Goal: Ask a question

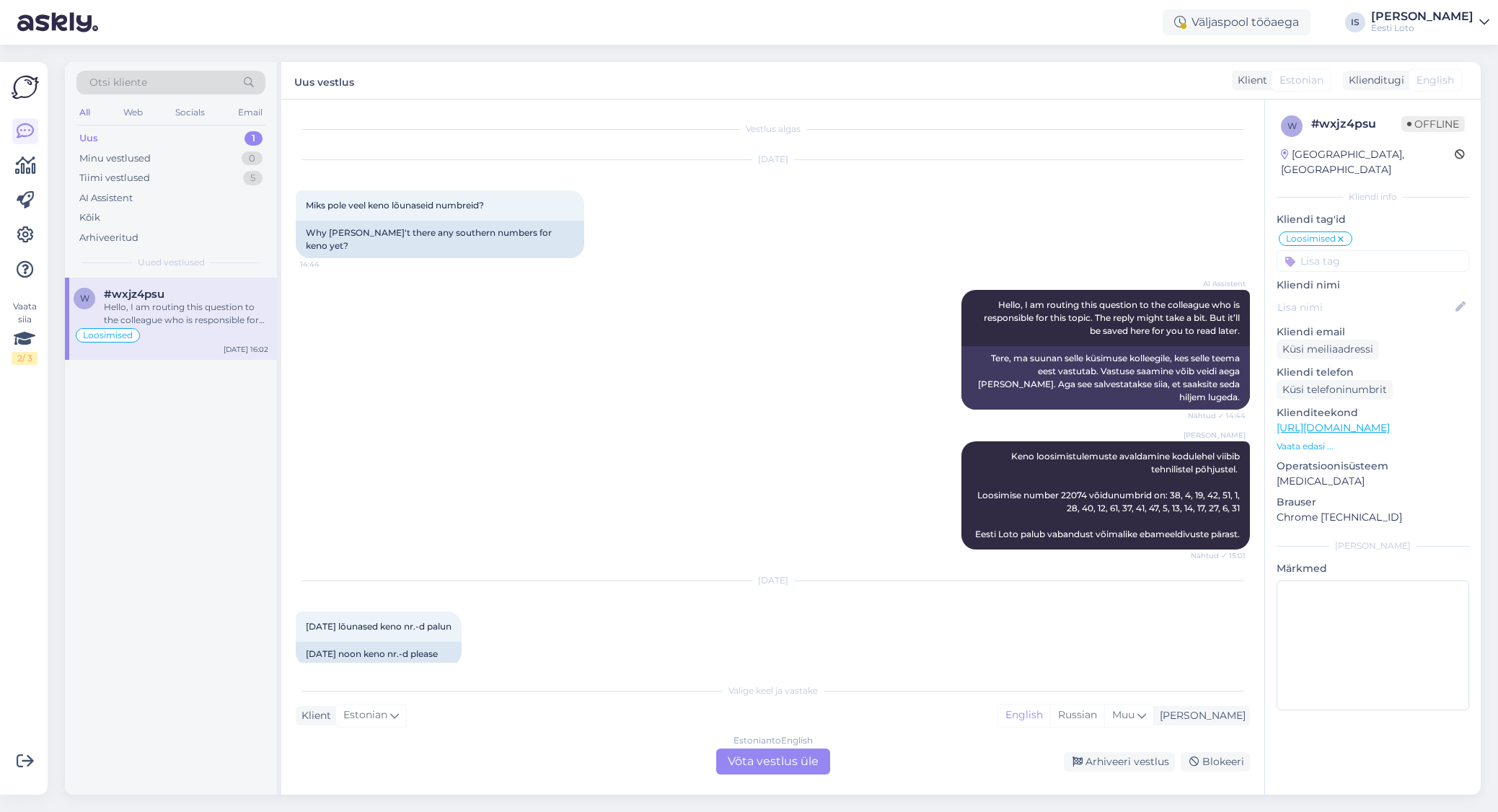
scroll to position [2884, 0]
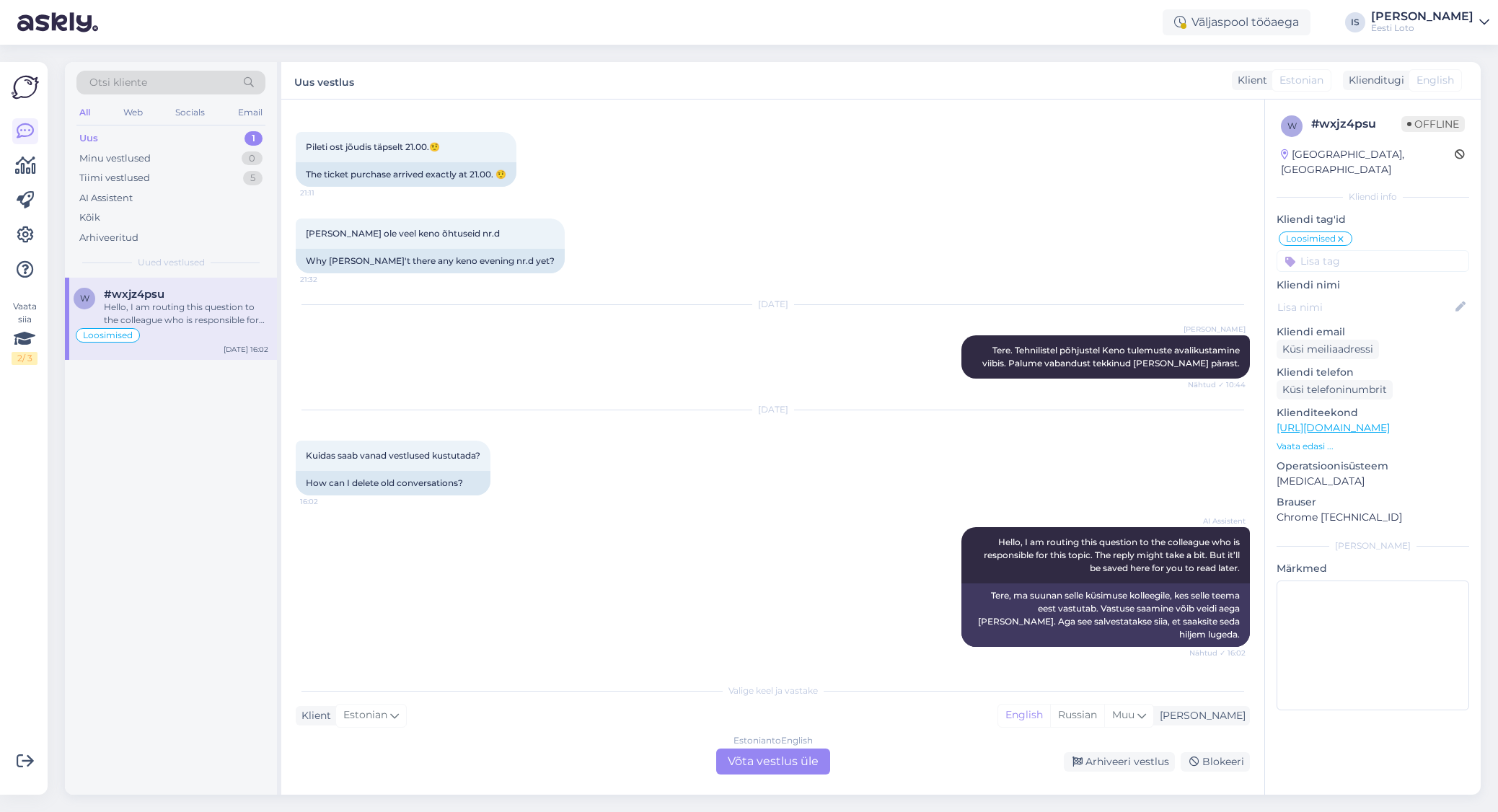
click at [127, 137] on div "Uus 1" at bounding box center [171, 139] width 189 height 20
click at [166, 312] on div "Hello, I am routing this question to the colleague who is responsible for this …" at bounding box center [186, 314] width 164 height 26
click at [129, 179] on div "Tiimi vestlused" at bounding box center [114, 177] width 71 height 14
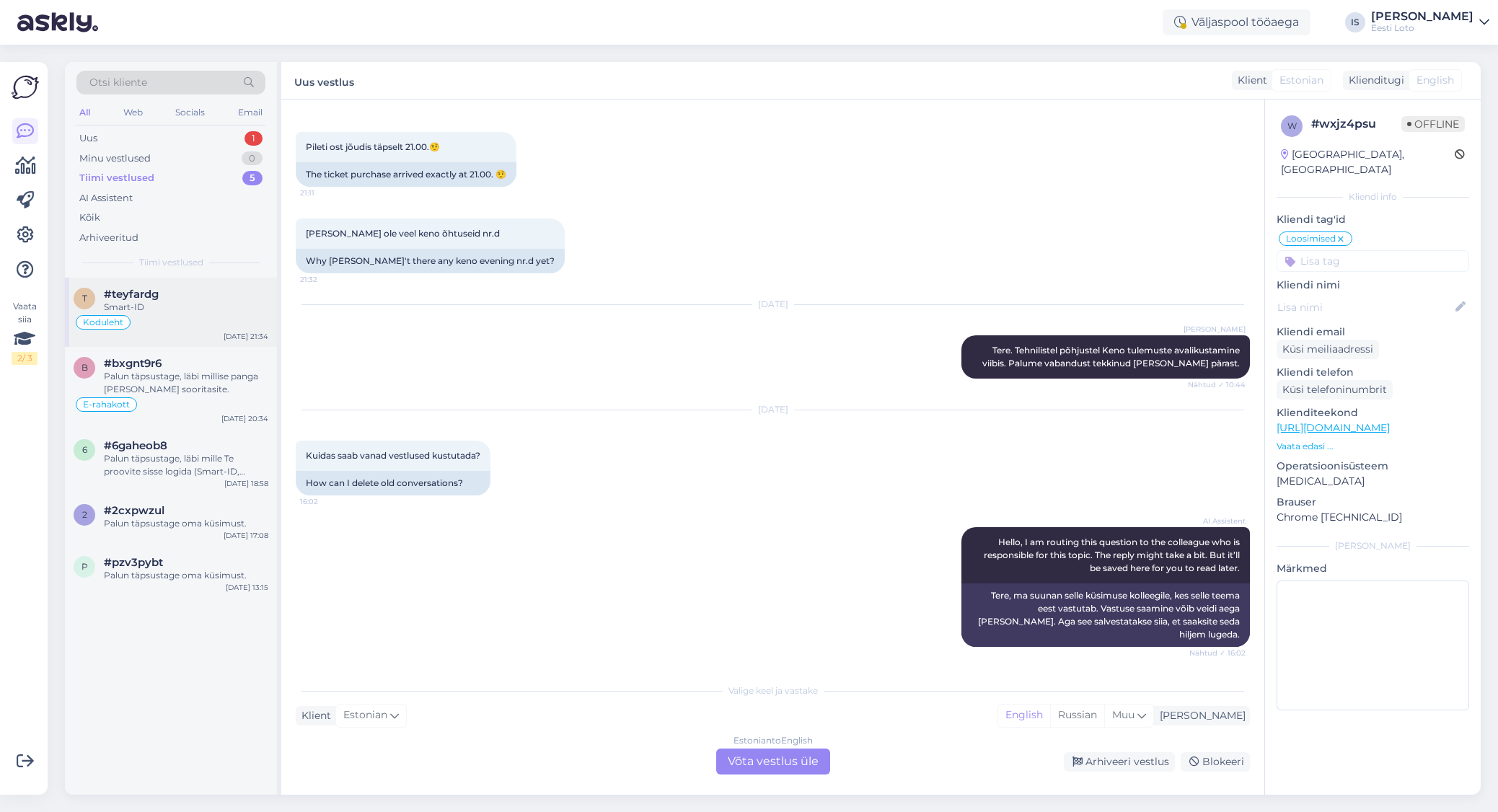
click at [129, 302] on div "Smart-ID" at bounding box center [186, 308] width 164 height 13
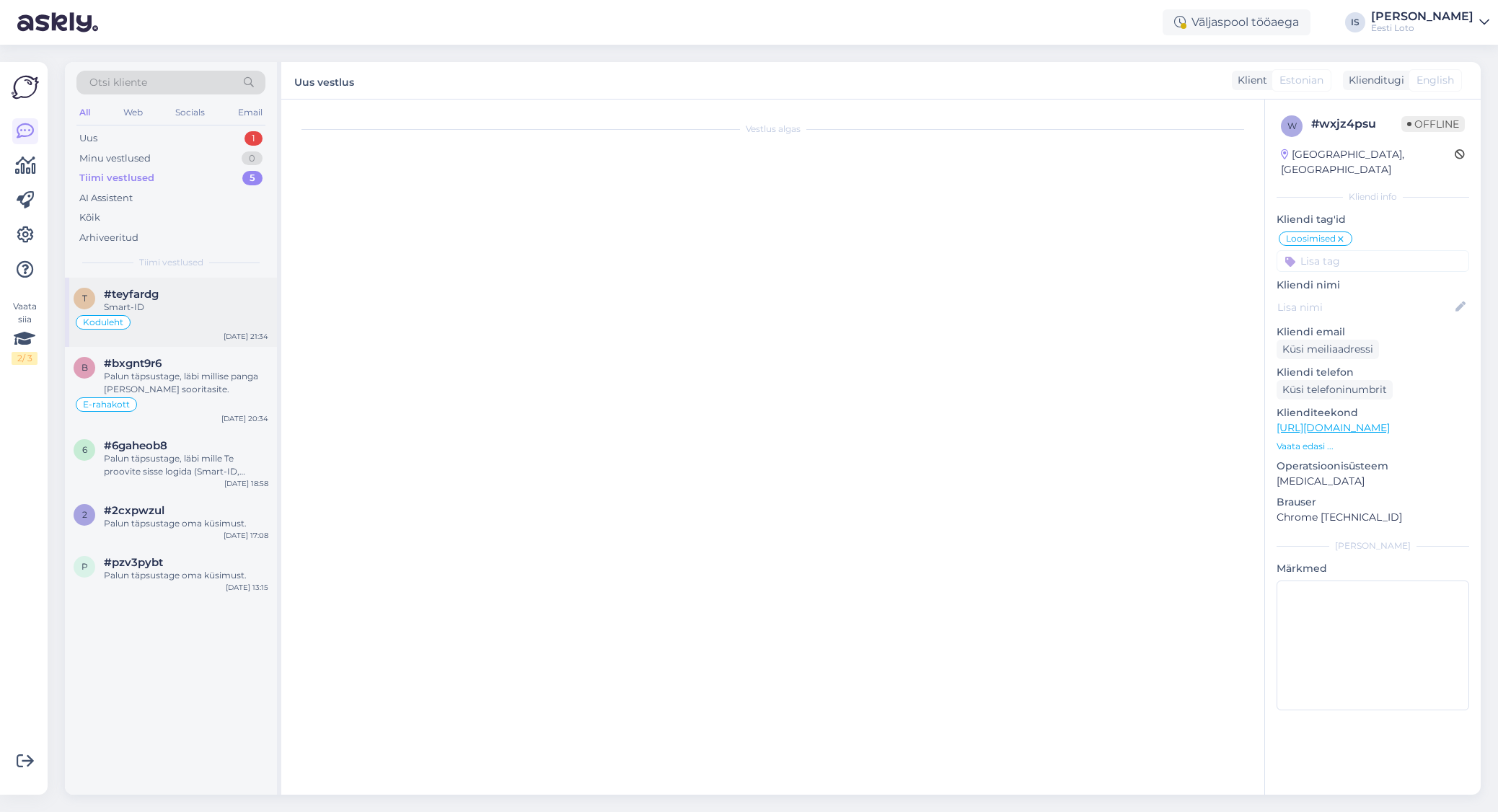
scroll to position [304, 0]
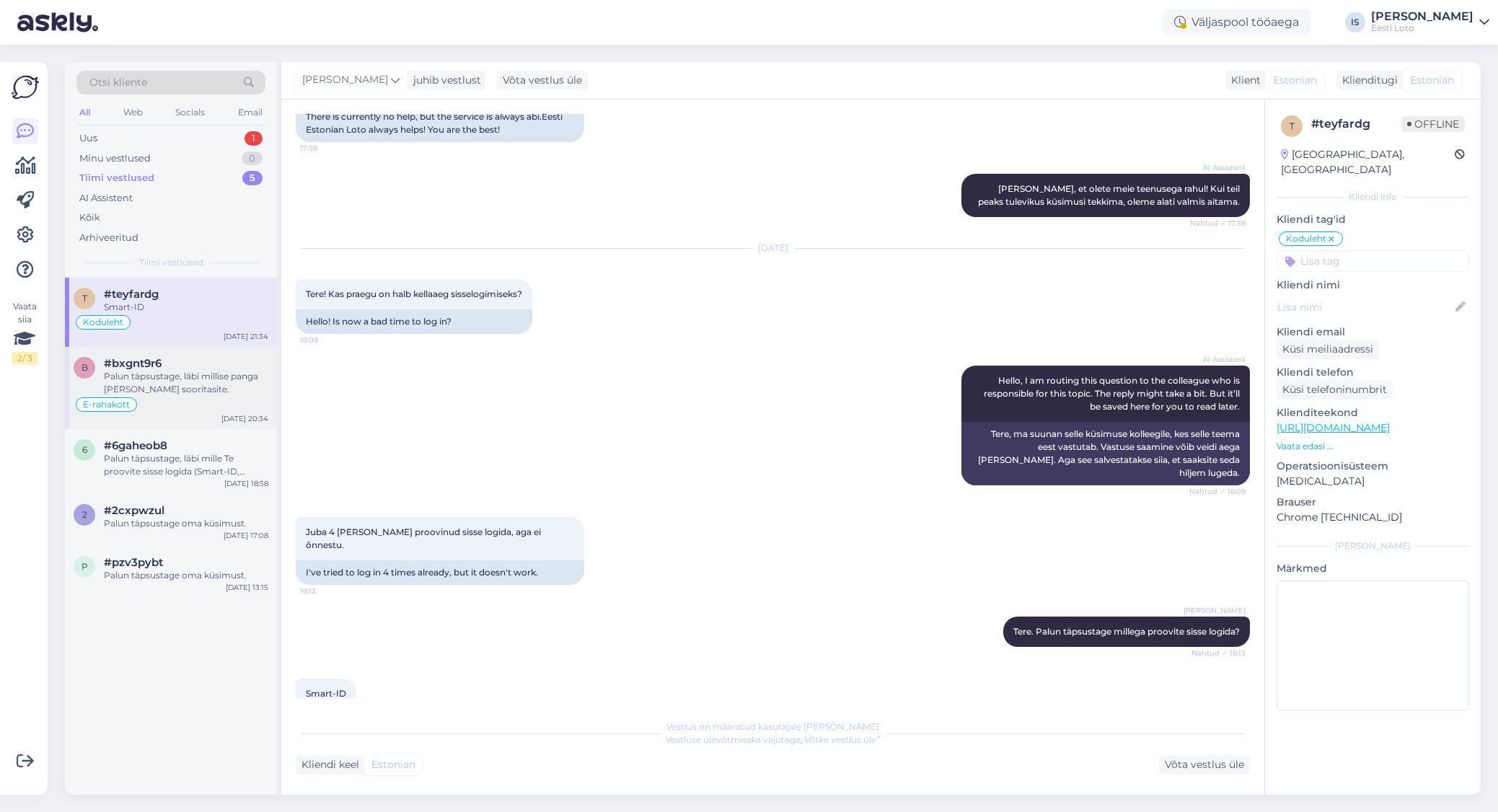
click at [174, 378] on div "Palun täpsustage, läbi millise panga [PERSON_NAME] sooritasite." at bounding box center [186, 382] width 164 height 26
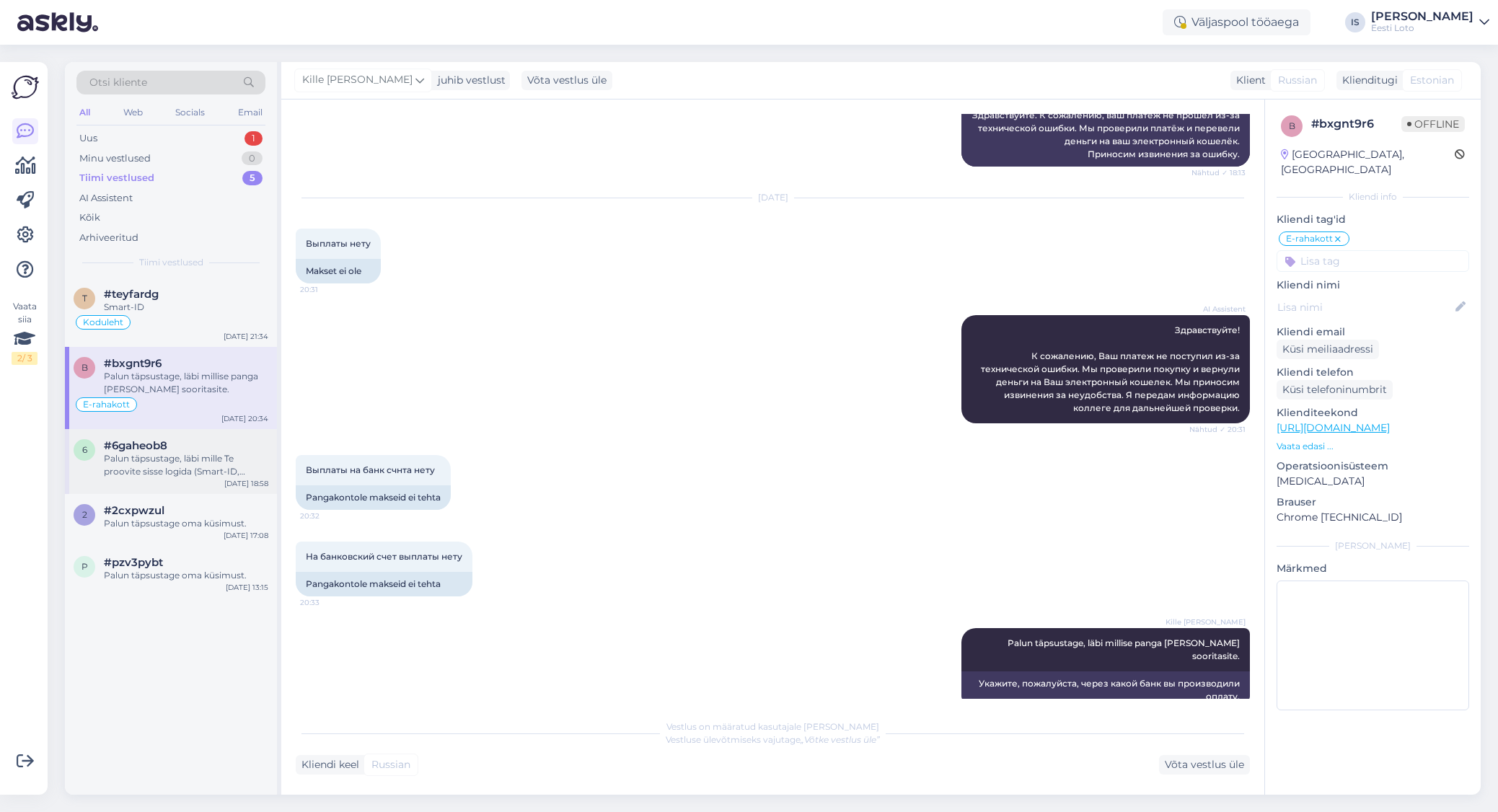
click at [168, 462] on div "Palun täpsustage, läbi mille Te proovite sisse logida (Smart-ID, Mobiil-ID, ID-…" at bounding box center [186, 464] width 164 height 26
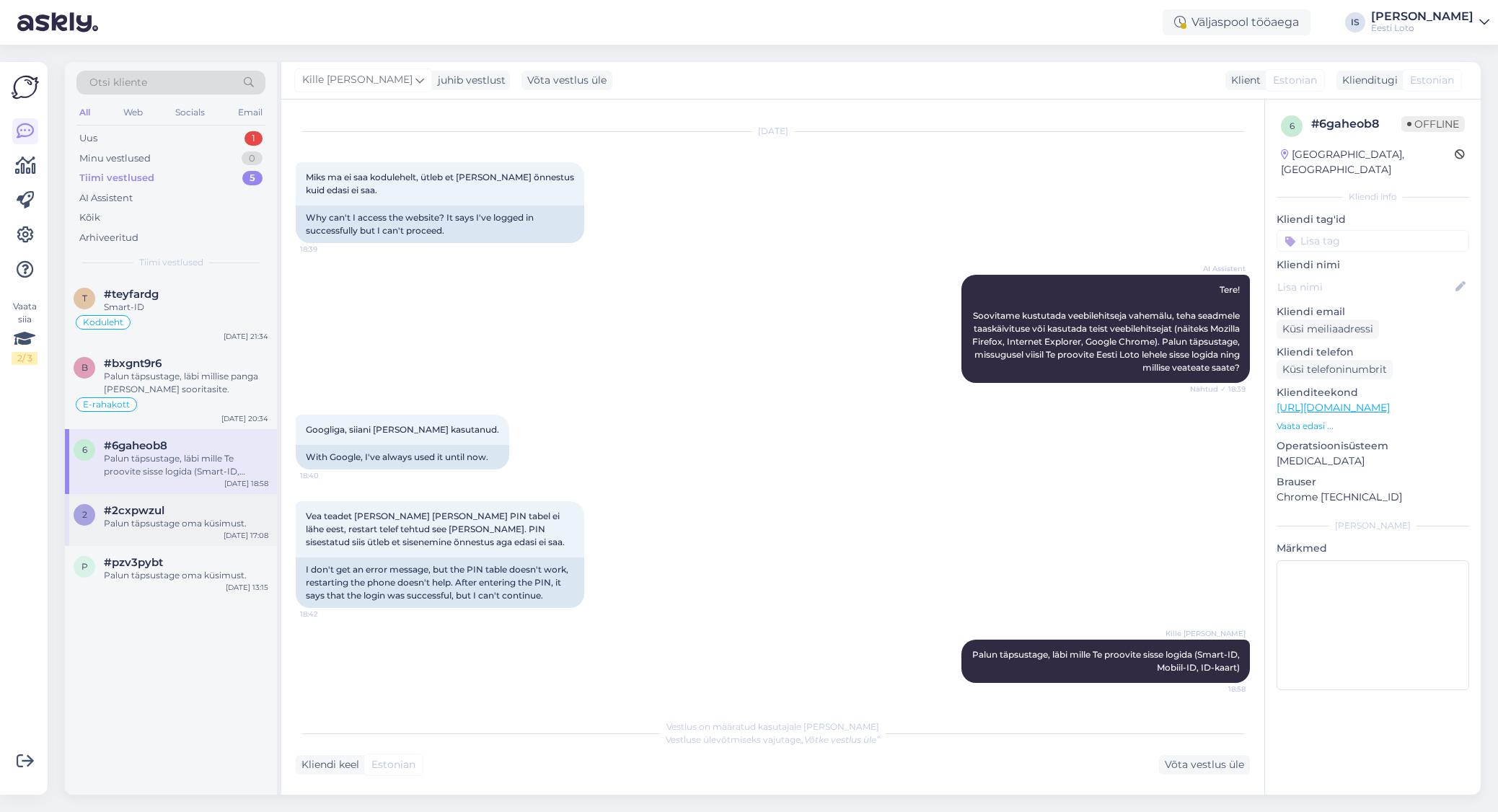
click at [167, 517] on div "Palun täpsustage oma küsimust." at bounding box center [186, 523] width 164 height 13
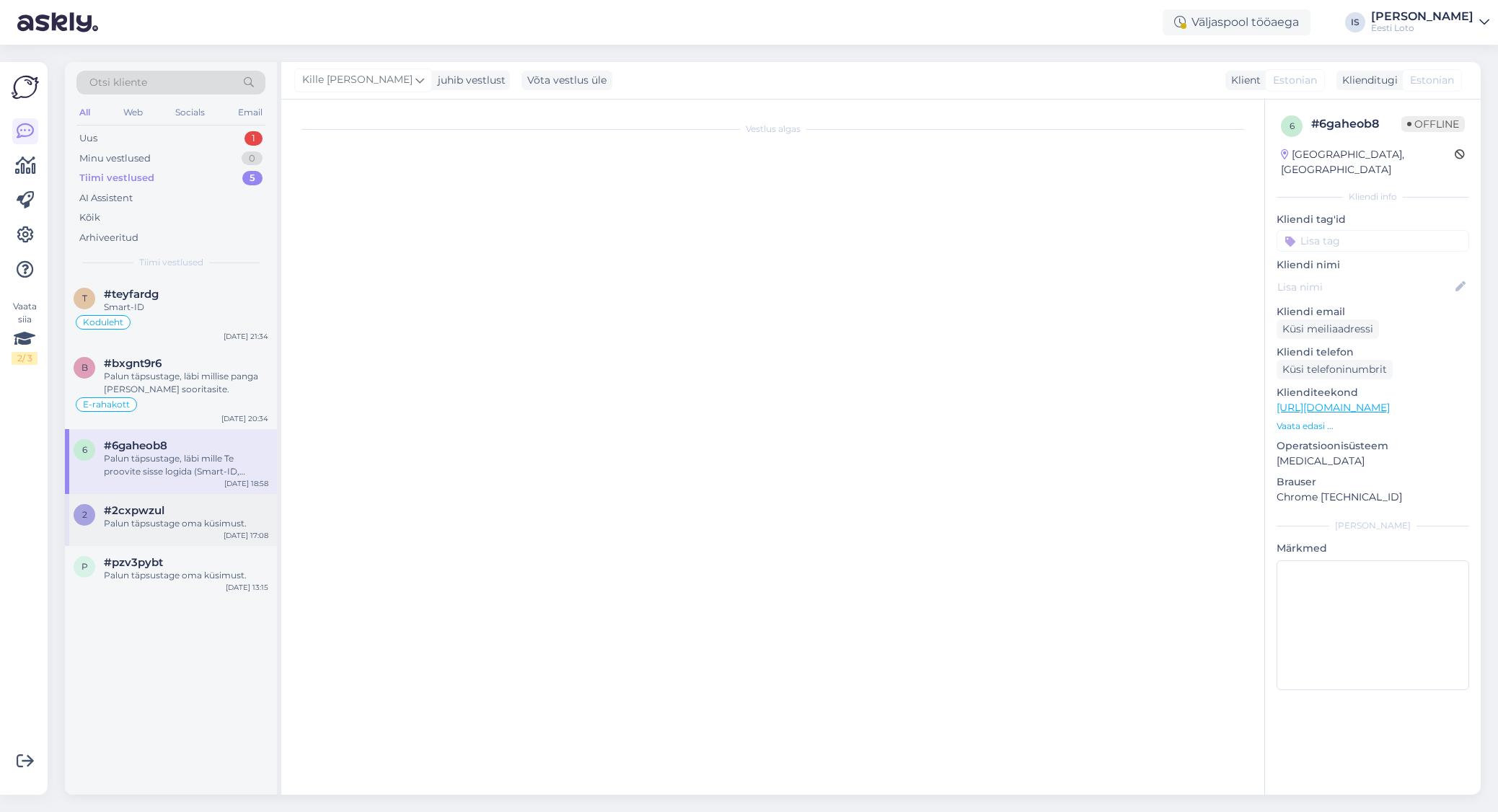
scroll to position [0, 0]
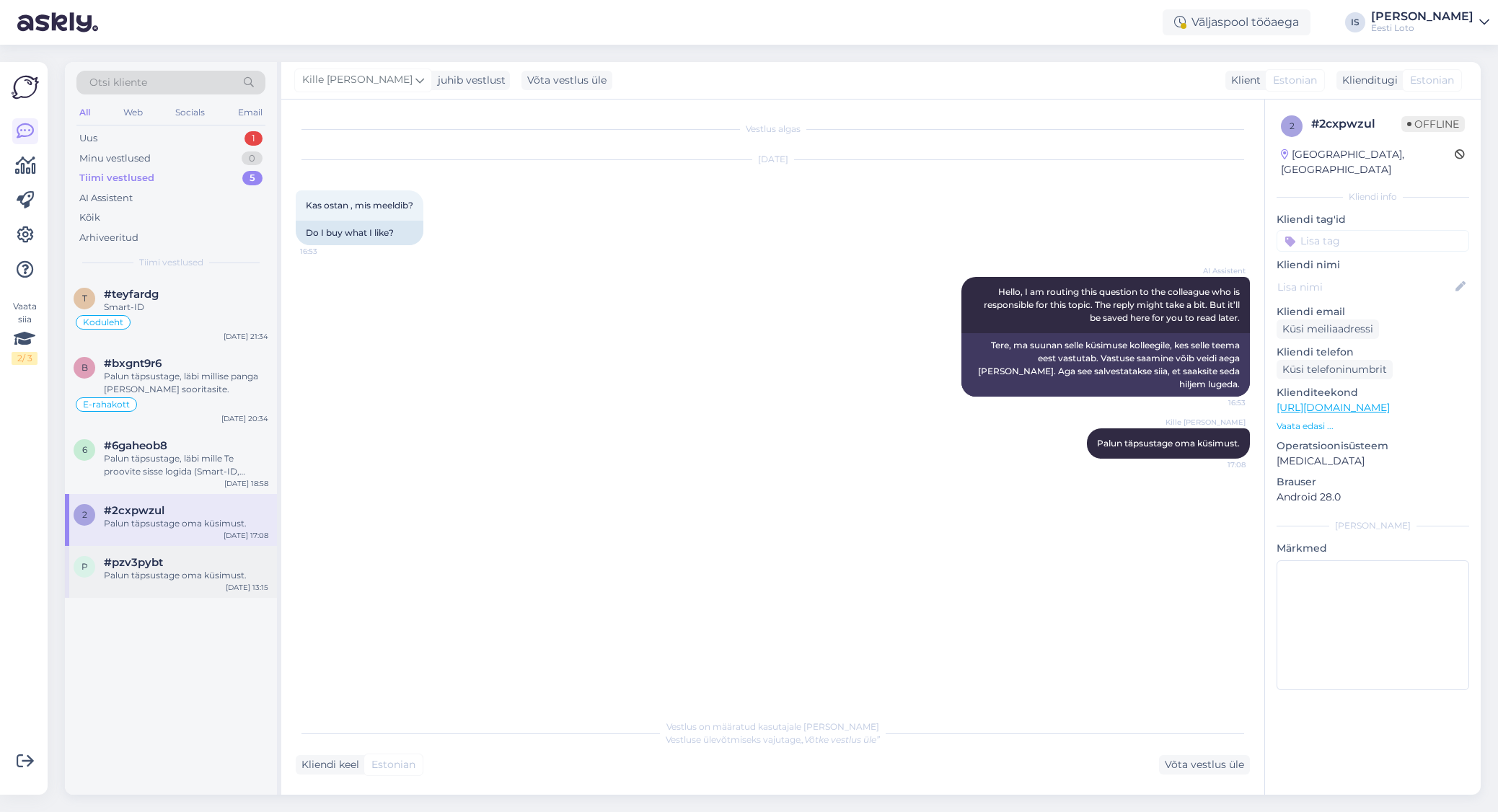
click at [170, 571] on div "Palun täpsustage oma küsimust." at bounding box center [186, 576] width 164 height 13
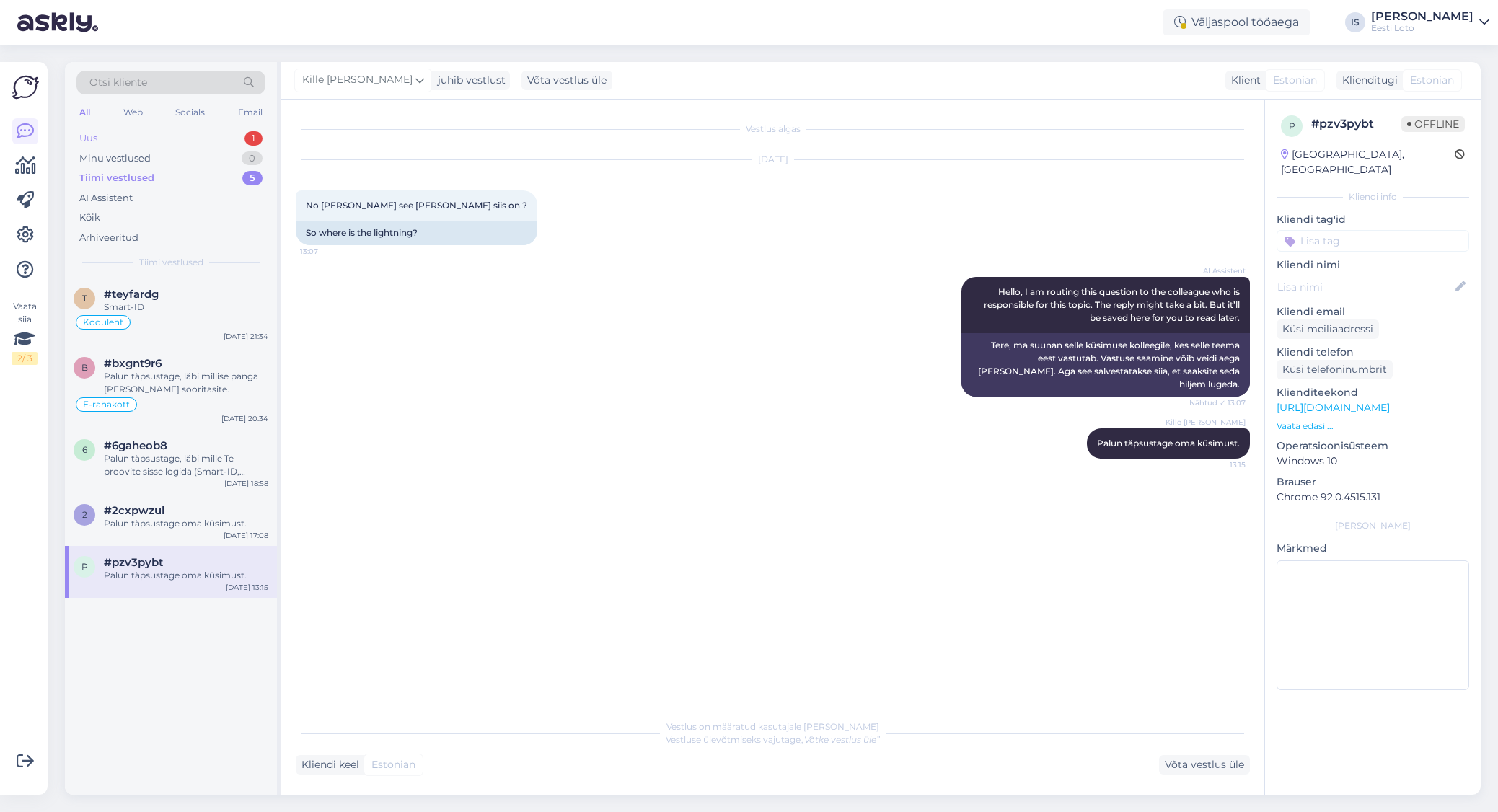
click at [89, 136] on div "Uus" at bounding box center [89, 138] width 18 height 14
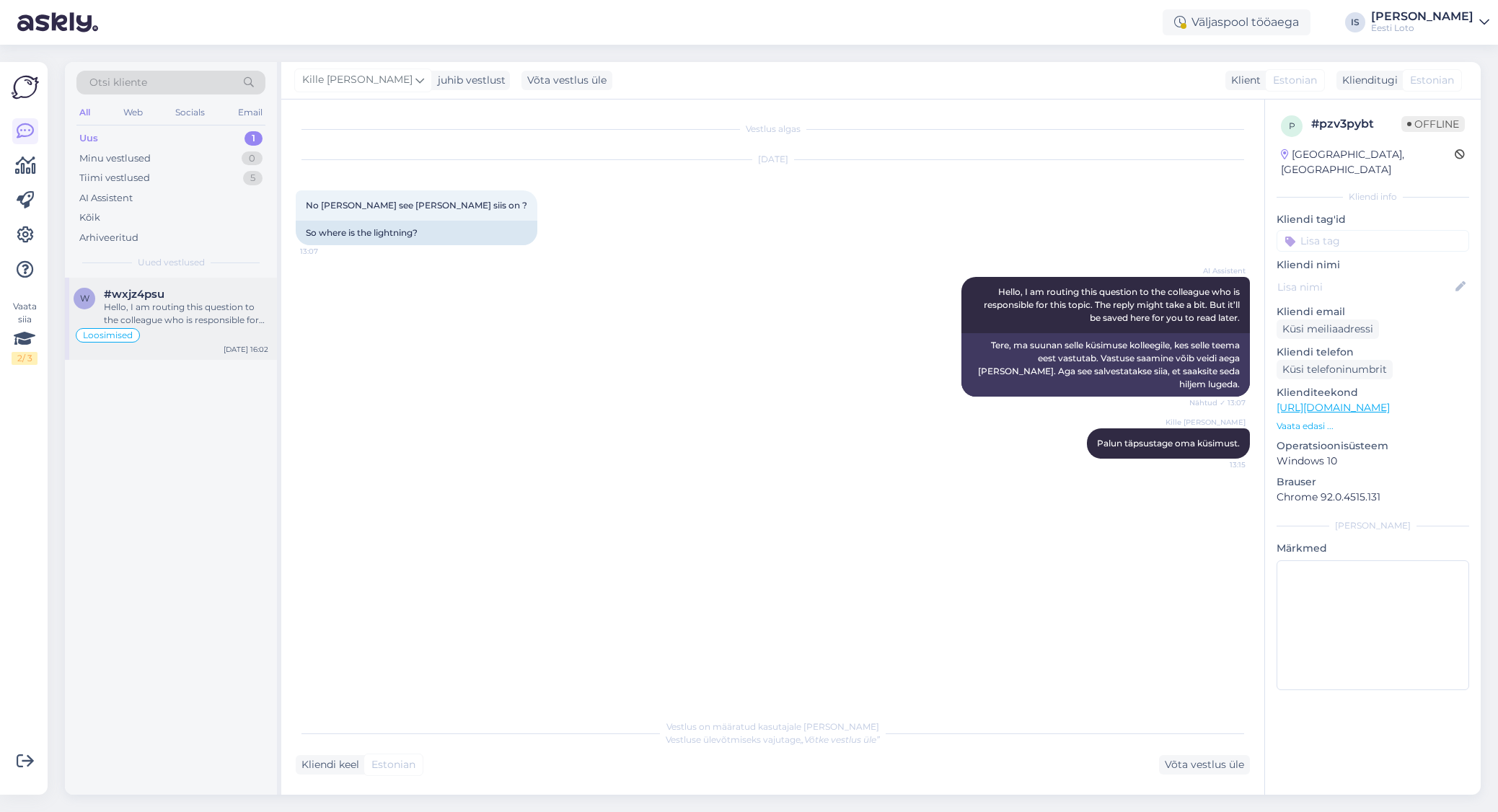
click at [162, 309] on div "Hello, I am routing this question to the colleague who is responsible for this …" at bounding box center [186, 314] width 164 height 26
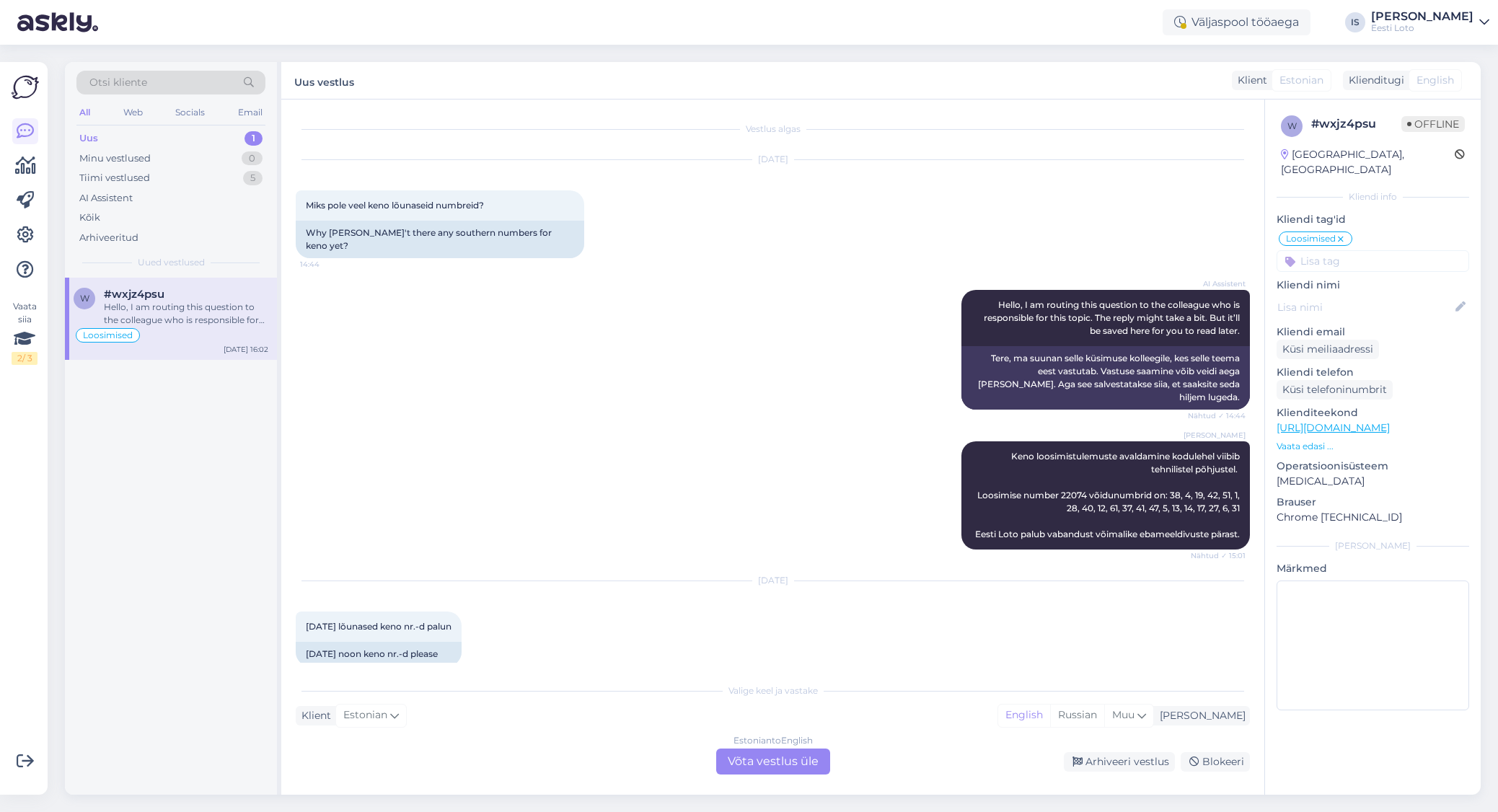
scroll to position [2884, 0]
